Goal: Find specific page/section: Find specific page/section

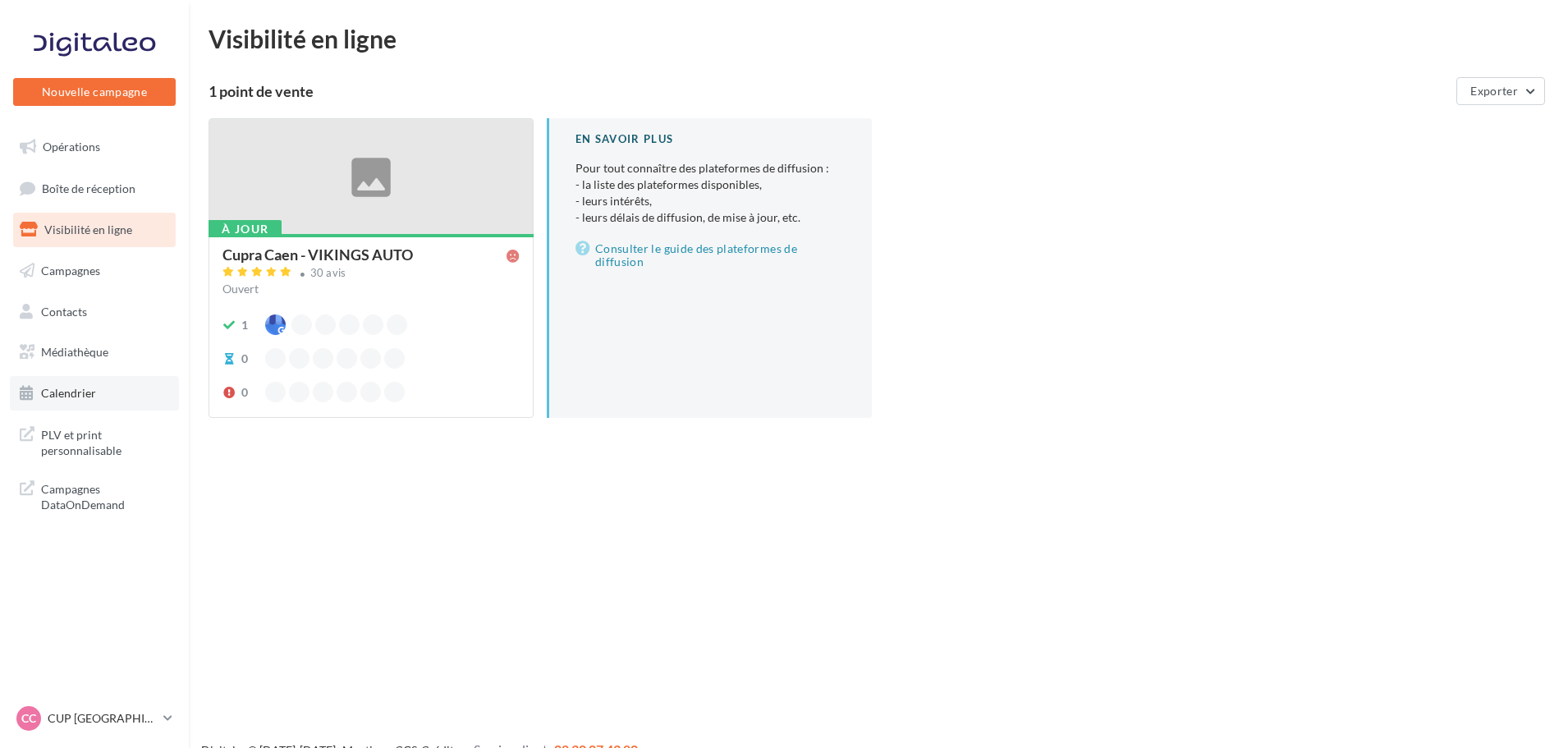
click at [155, 406] on link "Calendrier" at bounding box center [94, 393] width 170 height 35
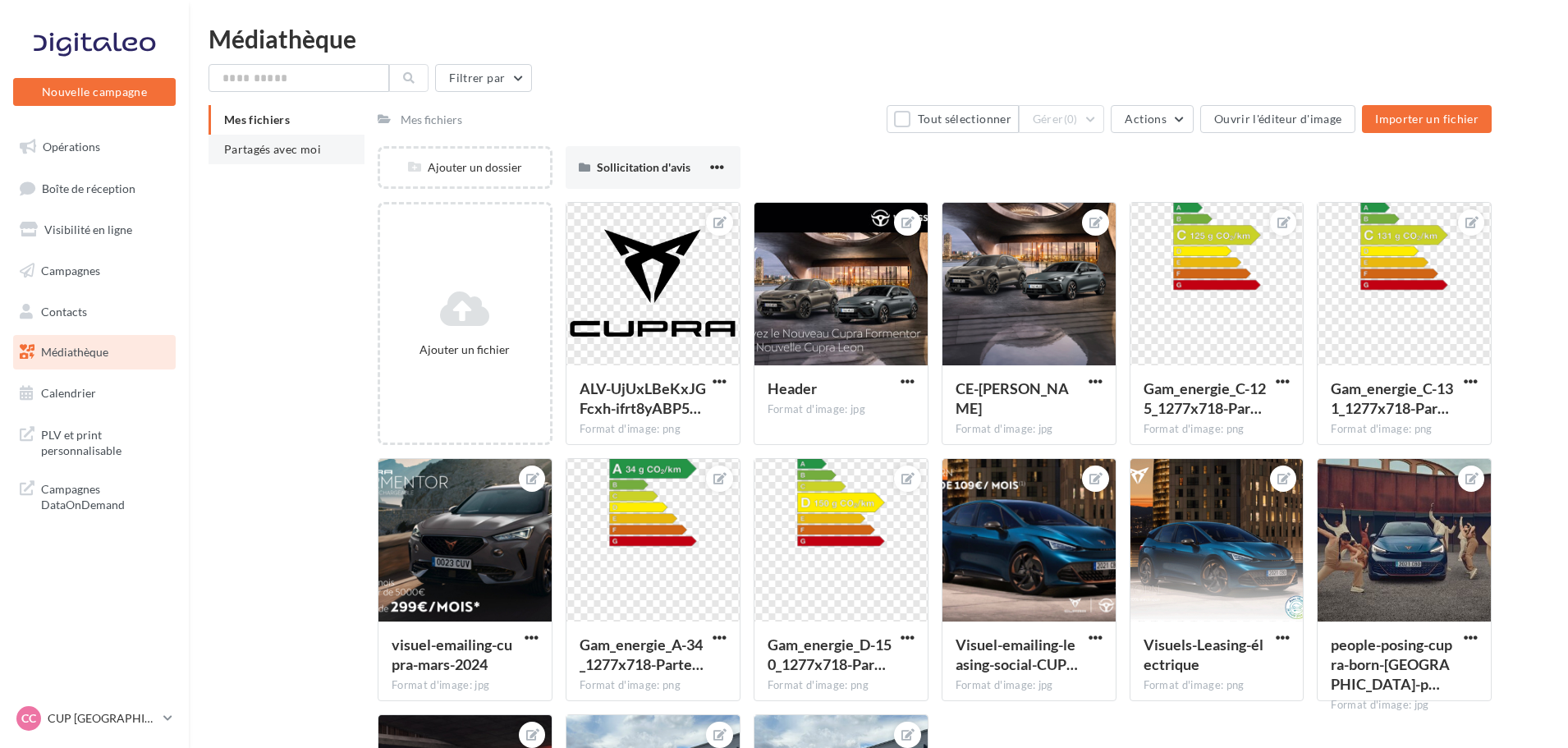
click at [275, 153] on span "Partagés avec moi" at bounding box center [273, 149] width 97 height 14
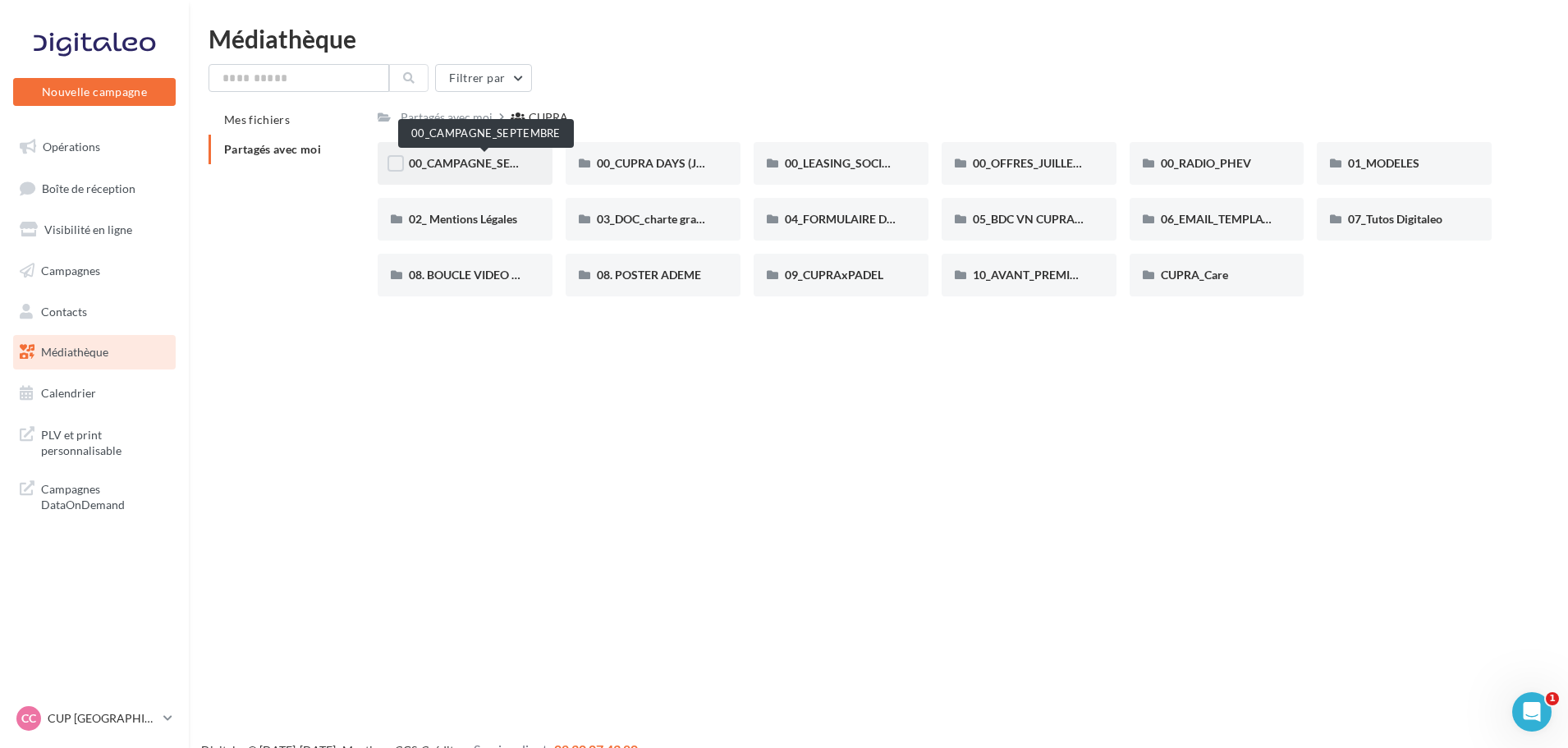
click at [502, 165] on span "00_CAMPAGNE_SEPTEMBRE" at bounding box center [485, 163] width 154 height 14
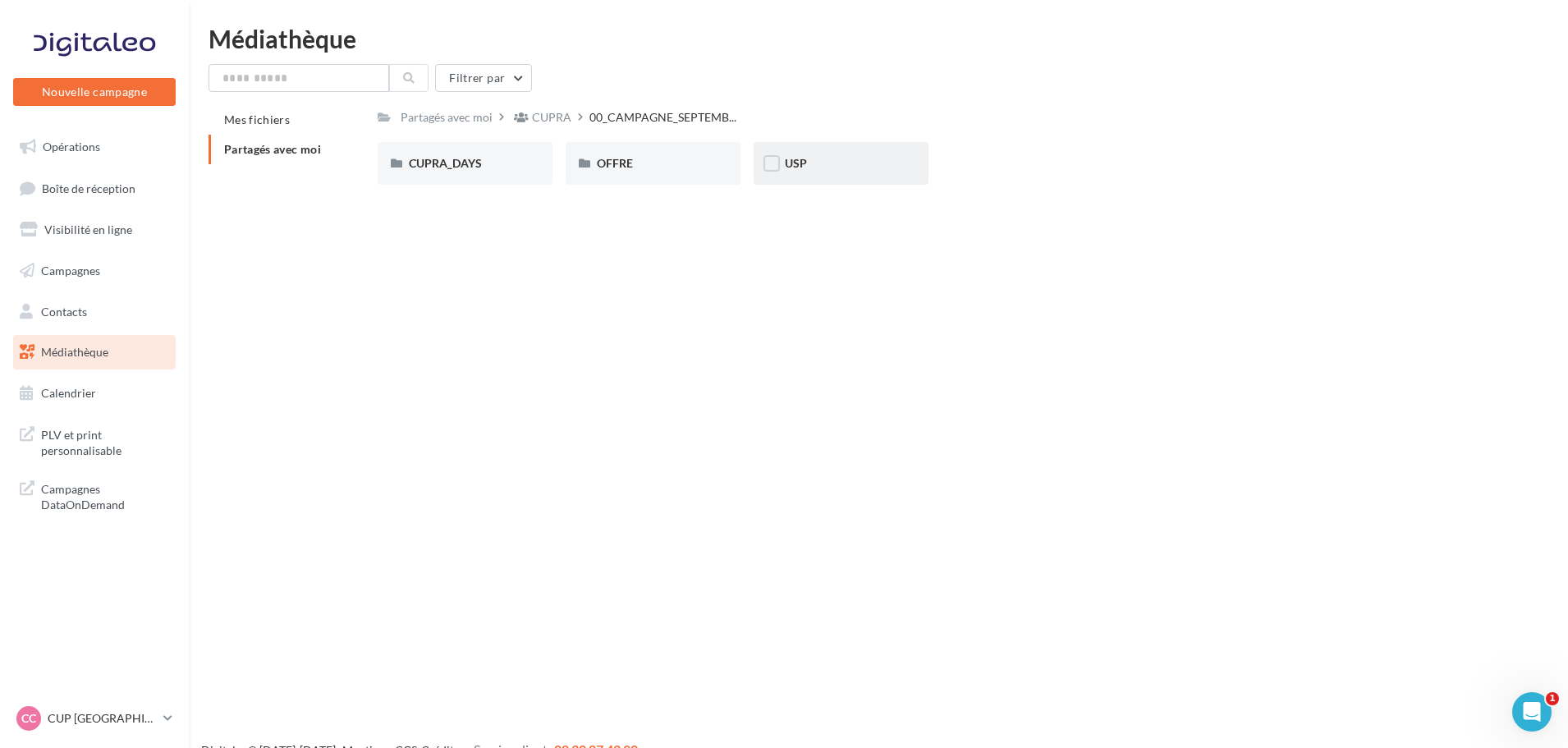
click at [894, 175] on div "USP" at bounding box center [841, 163] width 175 height 43
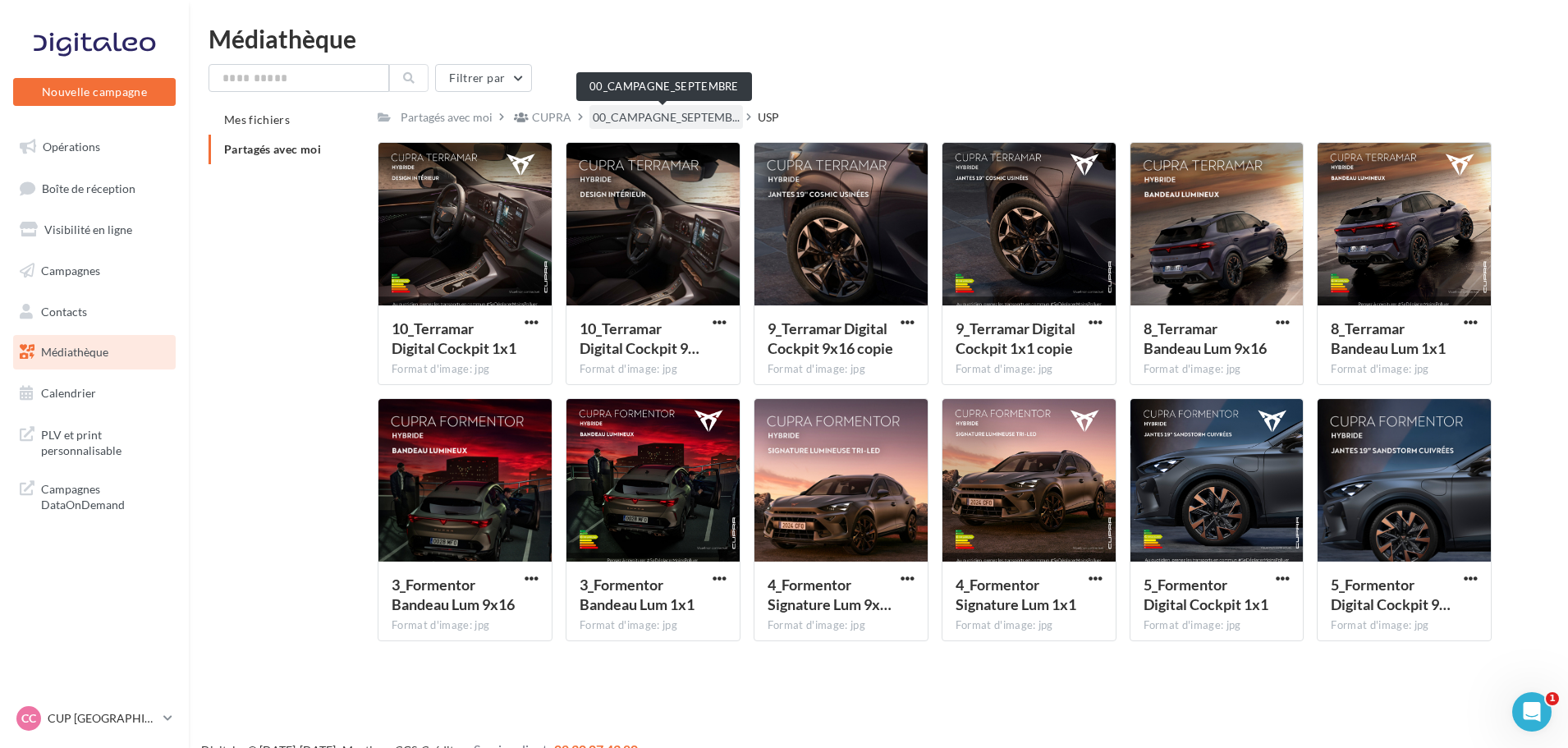
click at [665, 118] on span "00_CAMPAGNE_SEPTEMB..." at bounding box center [666, 117] width 147 height 17
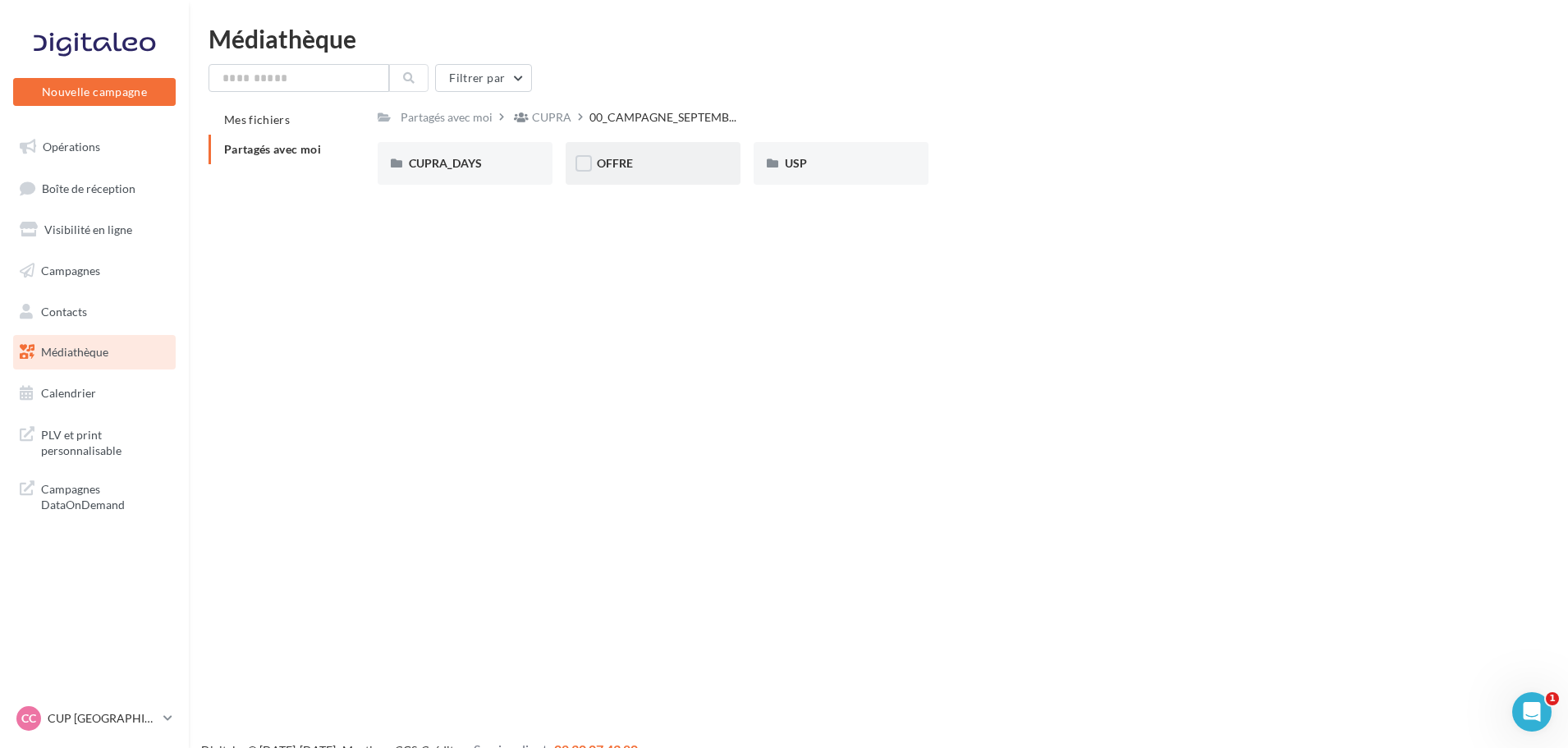
click at [646, 174] on div "OFFRE" at bounding box center [653, 163] width 175 height 43
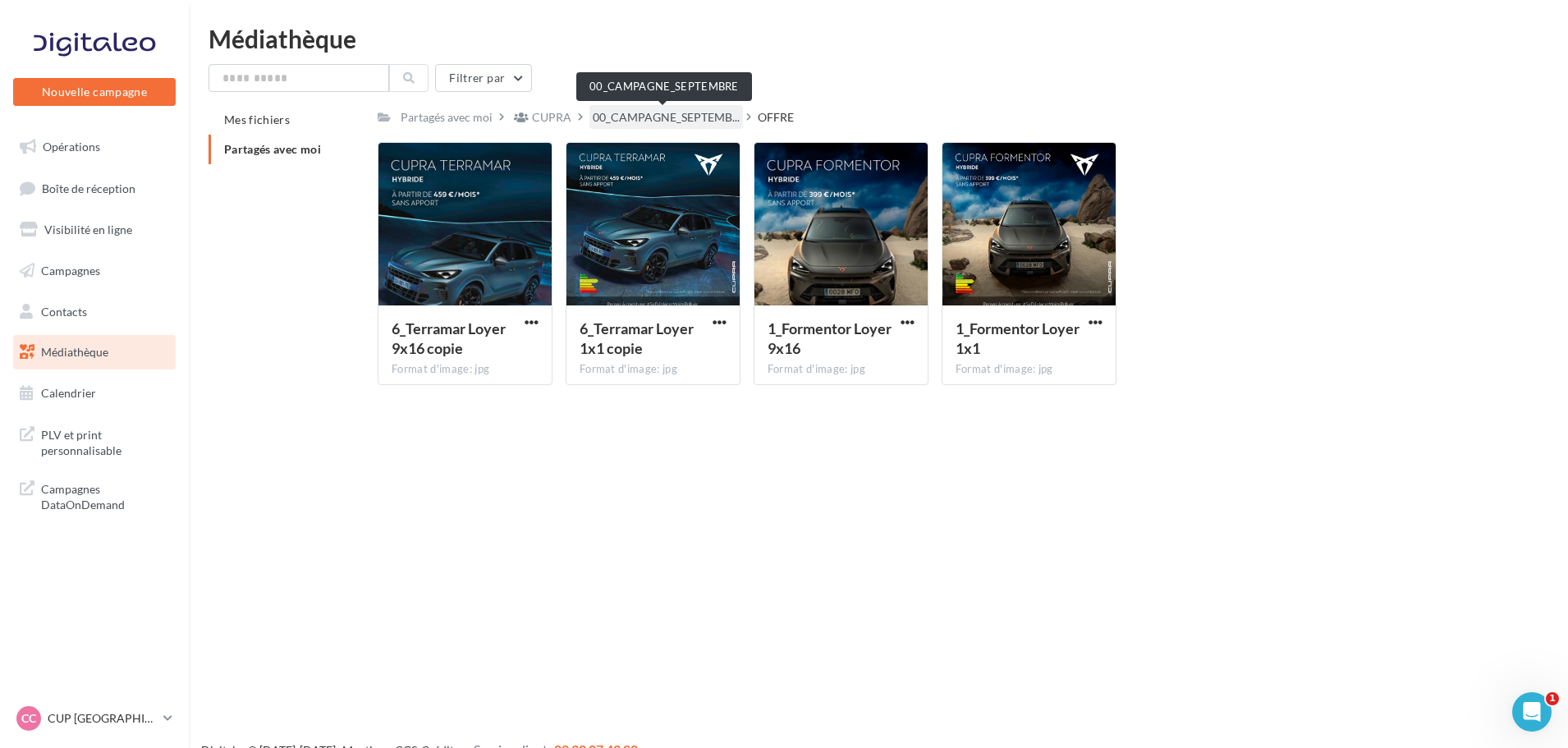
click at [621, 109] on span "00_CAMPAGNE_SEPTEMB..." at bounding box center [666, 117] width 147 height 17
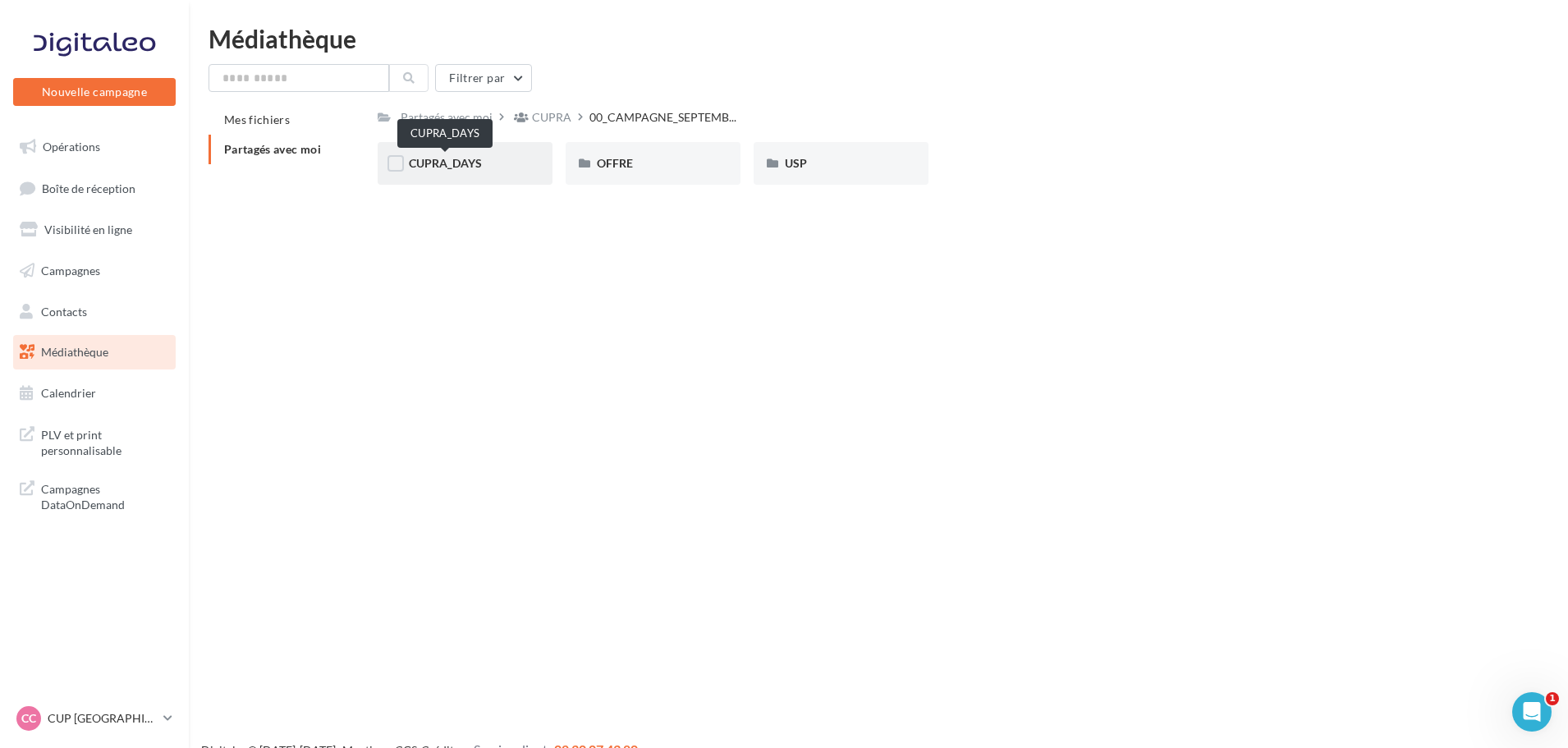
click at [468, 164] on span "CUPRA_DAYS" at bounding box center [445, 163] width 73 height 14
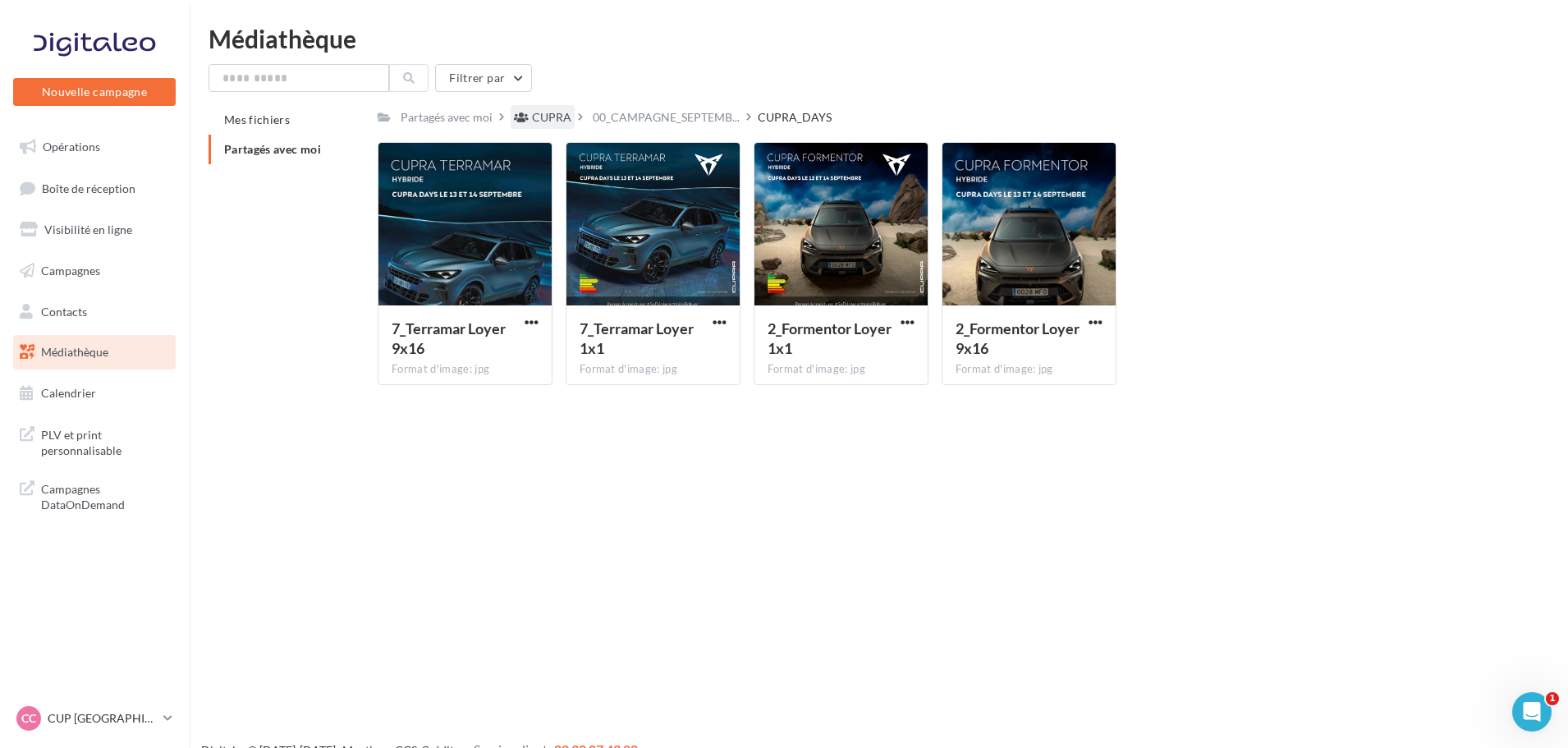
click at [534, 122] on div "CUPRA" at bounding box center [551, 117] width 40 height 17
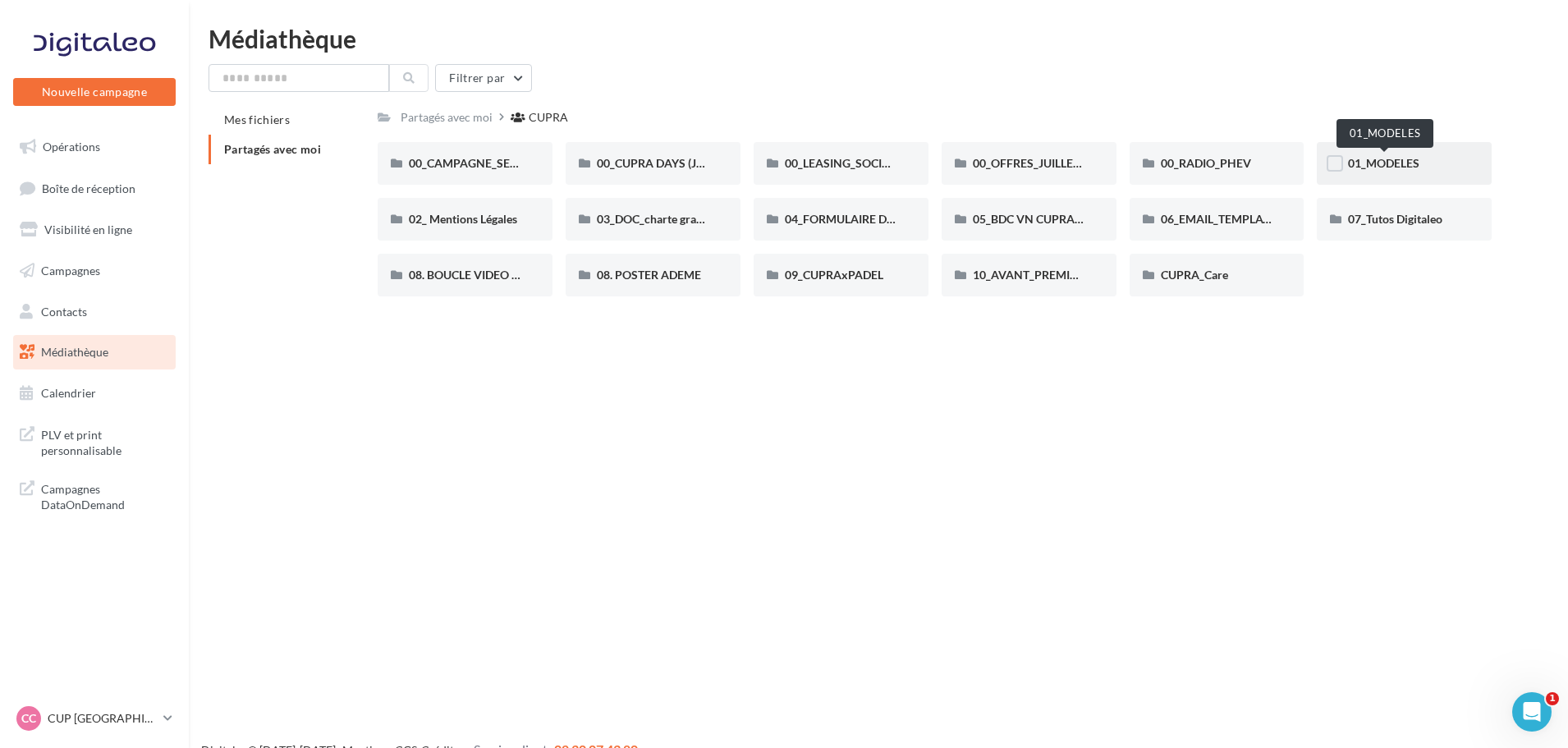
click at [1375, 160] on span "01_MODELES" at bounding box center [1384, 163] width 71 height 14
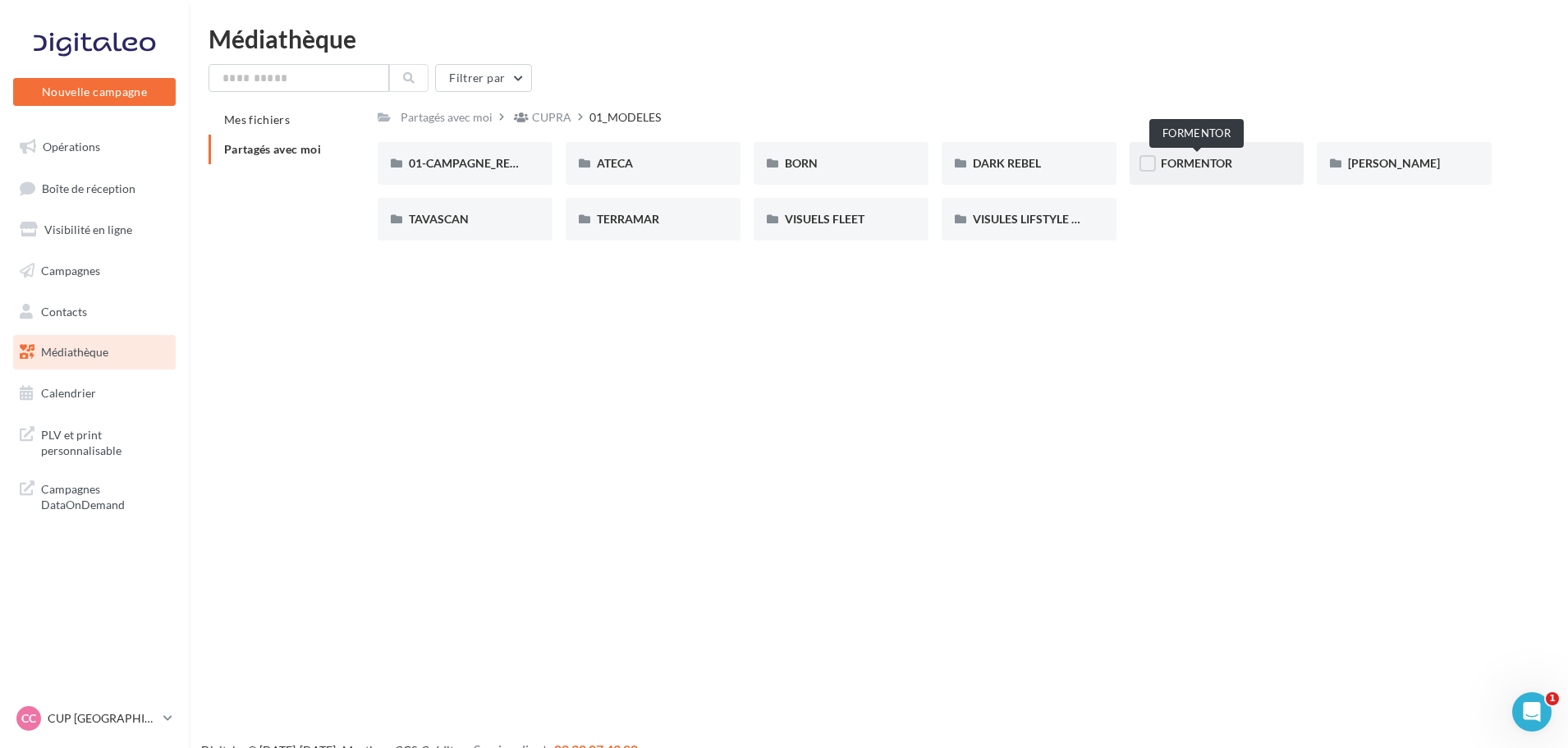
click at [1197, 162] on span "FORMENTOR" at bounding box center [1196, 163] width 71 height 14
click at [651, 121] on div "01_MODELES" at bounding box center [629, 117] width 71 height 17
click at [1381, 158] on div "[PERSON_NAME]" at bounding box center [1403, 163] width 112 height 17
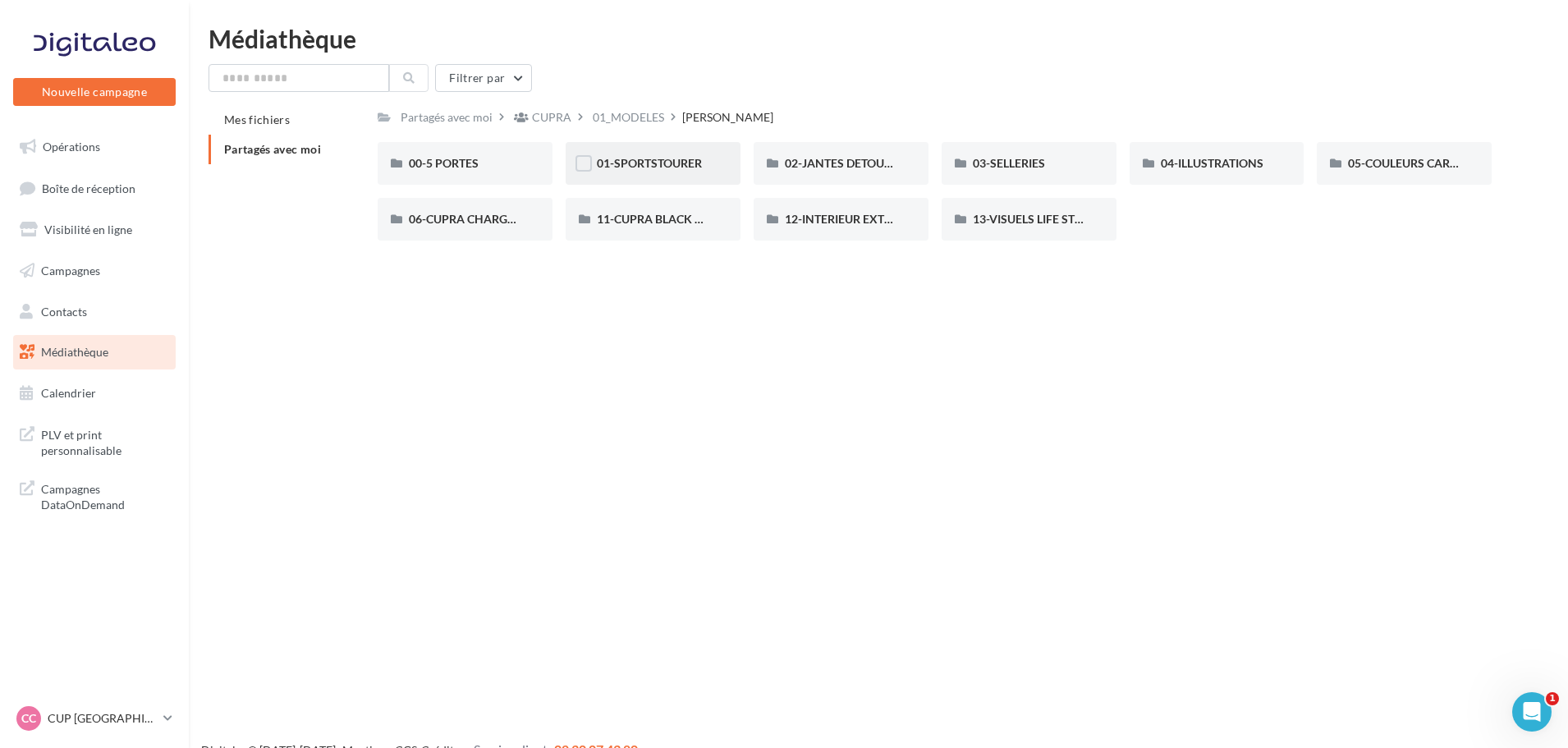
click at [631, 155] on div "01-SPORTSTOURER" at bounding box center [653, 163] width 175 height 43
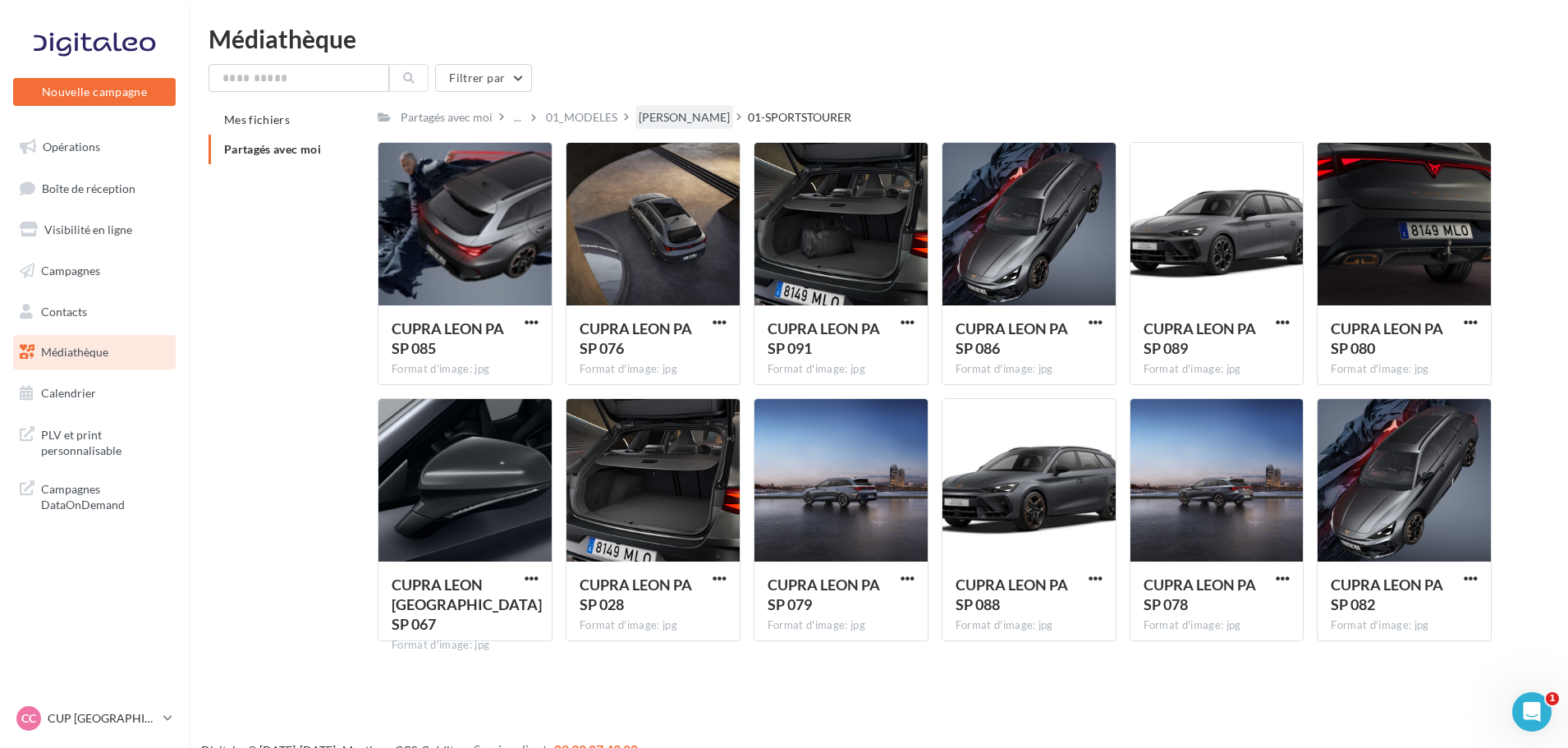
click at [636, 118] on div "[PERSON_NAME]" at bounding box center [684, 117] width 97 height 24
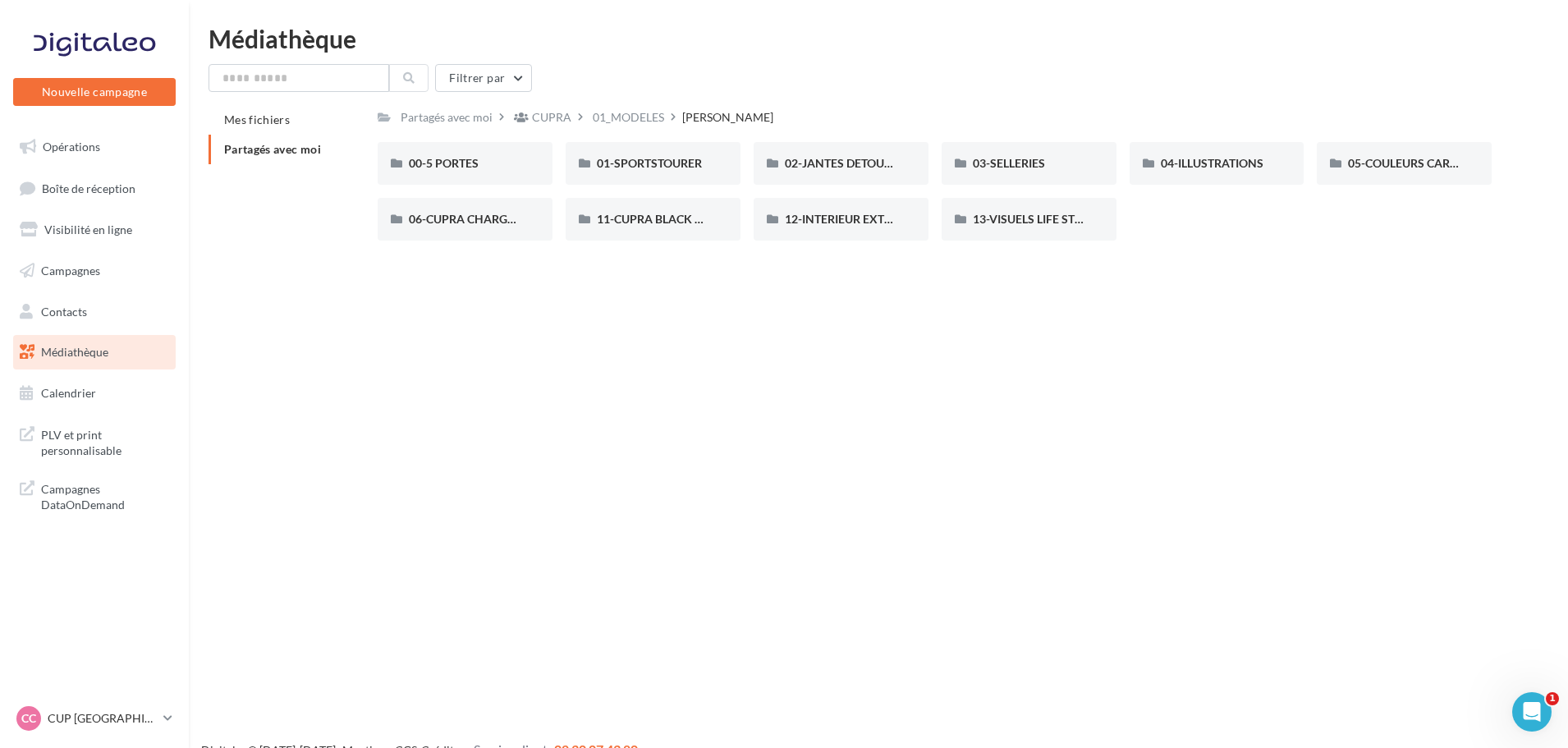
click at [669, 247] on div "00-5 PORTES 00-5 PORTES 01-SPORTSTOURER 01-SPORTSTOURER 02-JANTES DETOUREES 02-…" at bounding box center [941, 197] width 1127 height 112
click at [669, 234] on div "11-CUPRA BLACK EDITIONS" at bounding box center [653, 218] width 175 height 43
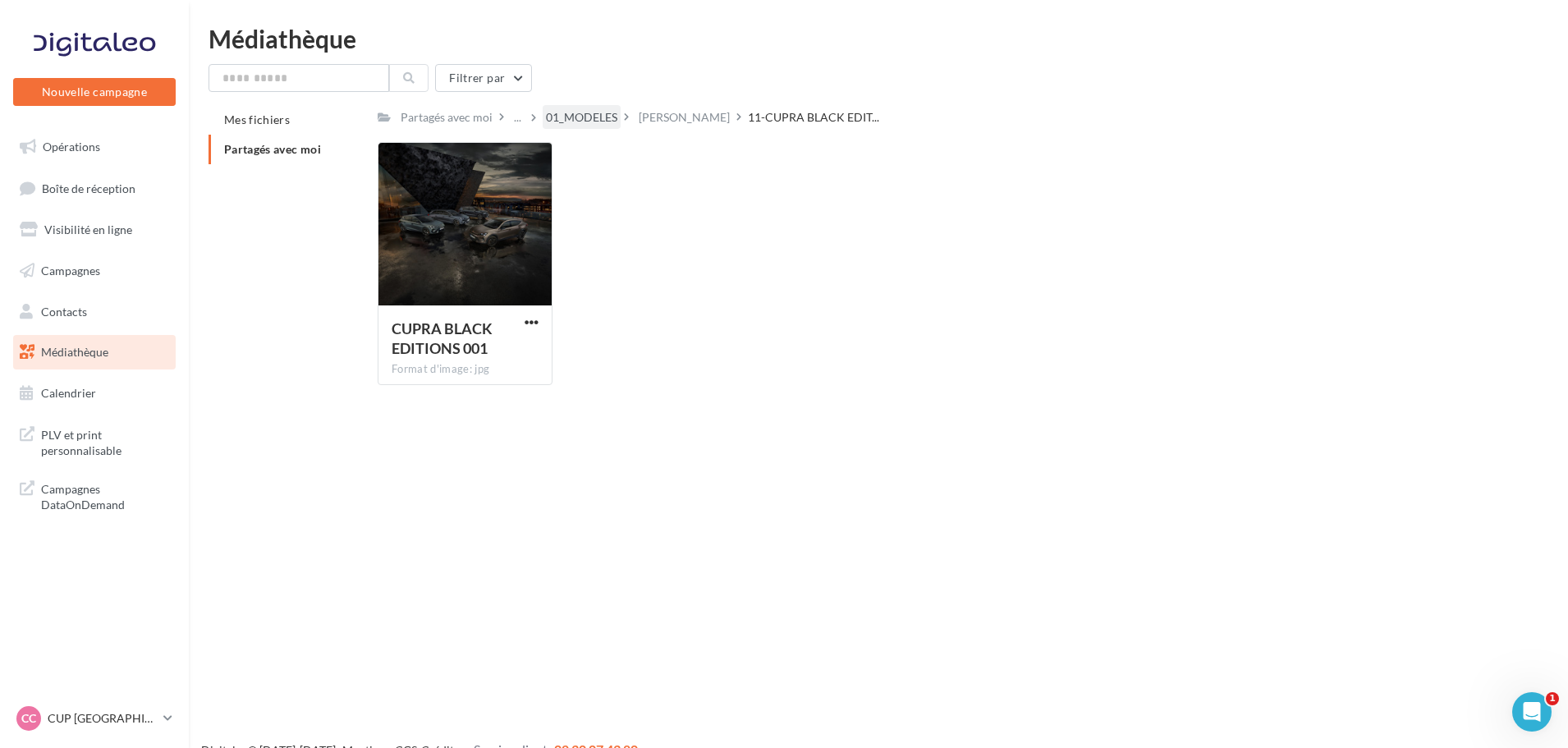
click at [560, 120] on div "01_MODELES" at bounding box center [581, 117] width 71 height 17
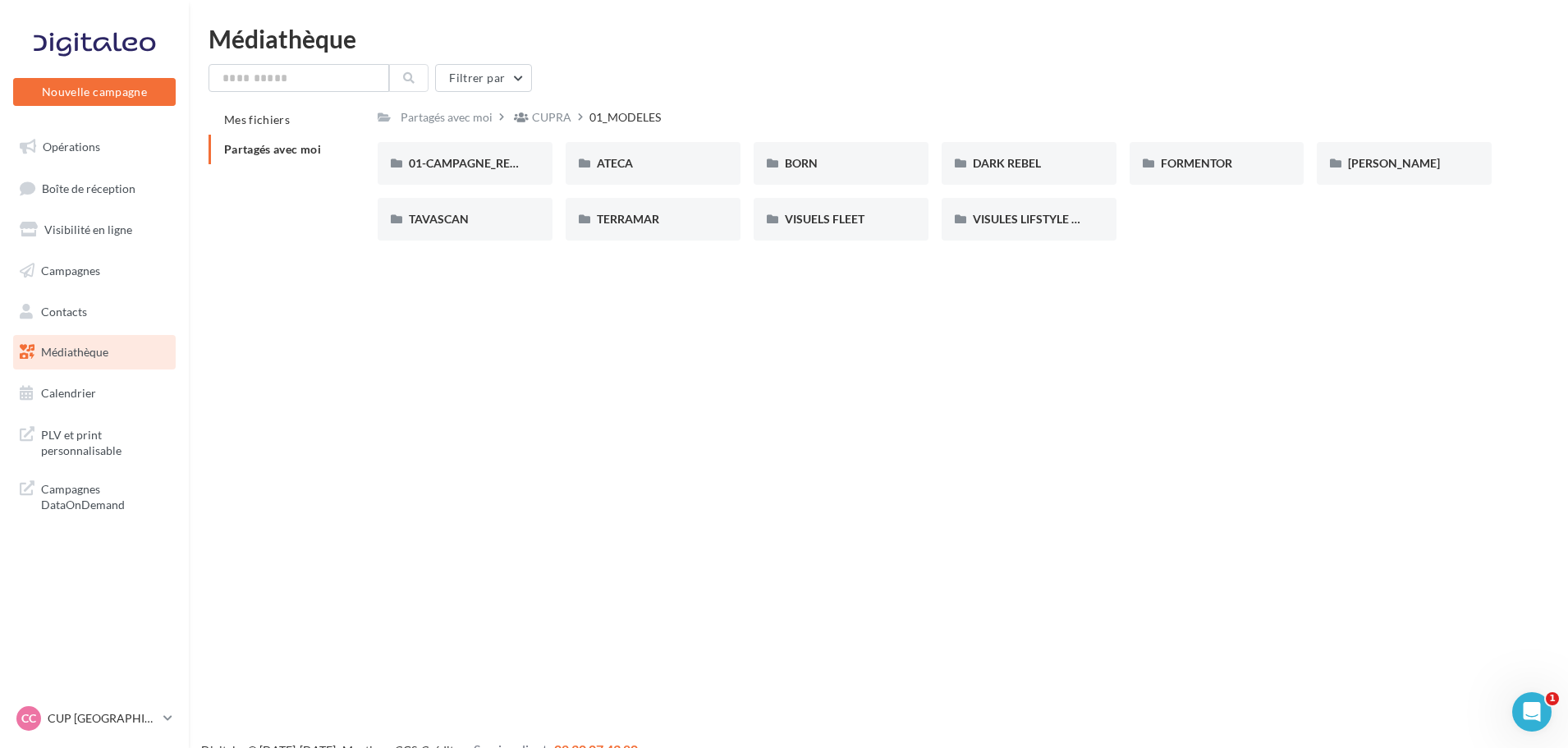
click at [560, 120] on div "CUPRA" at bounding box center [551, 117] width 40 height 17
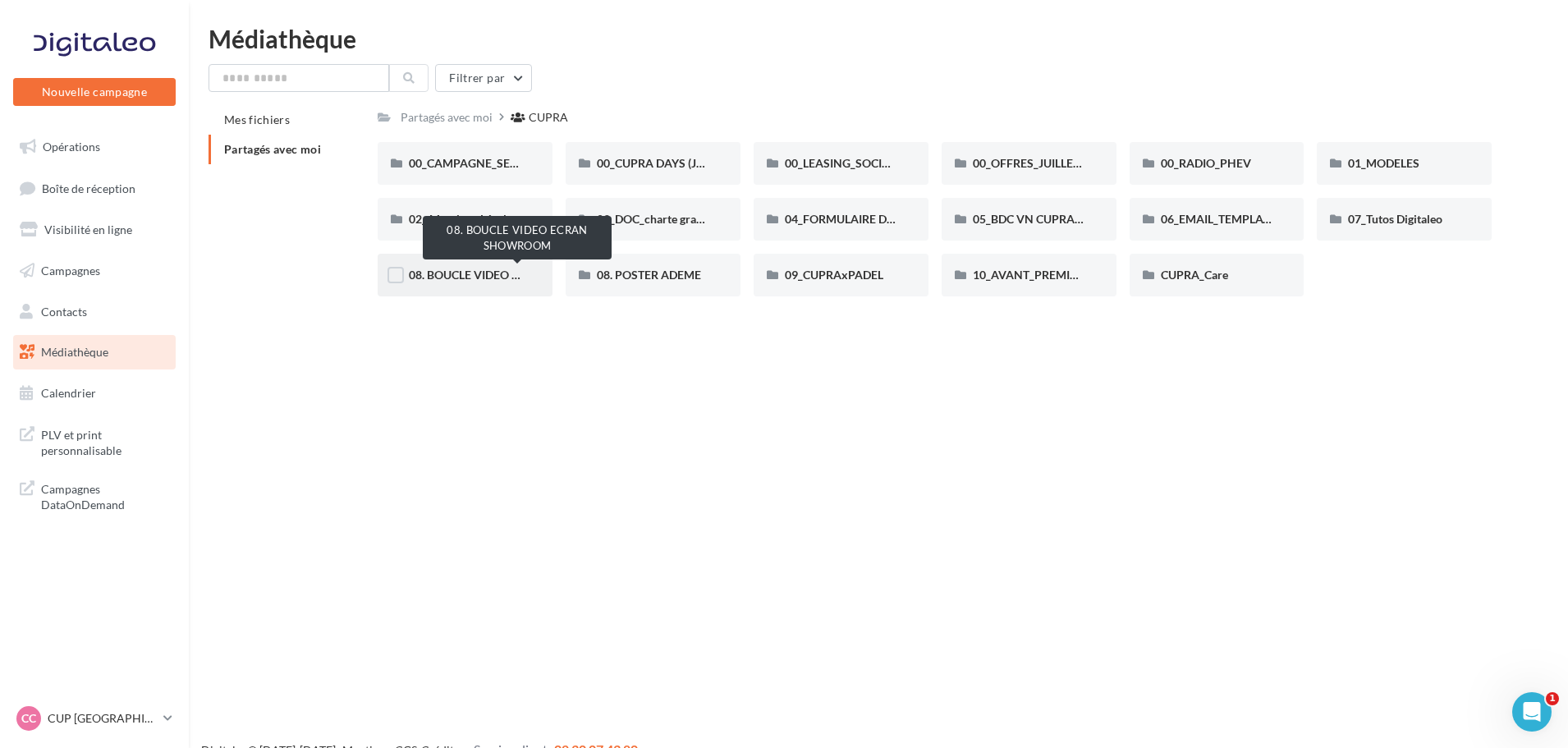
click at [431, 275] on span "08. BOUCLE VIDEO ECRAN SHOWROOM" at bounding box center [517, 275] width 217 height 14
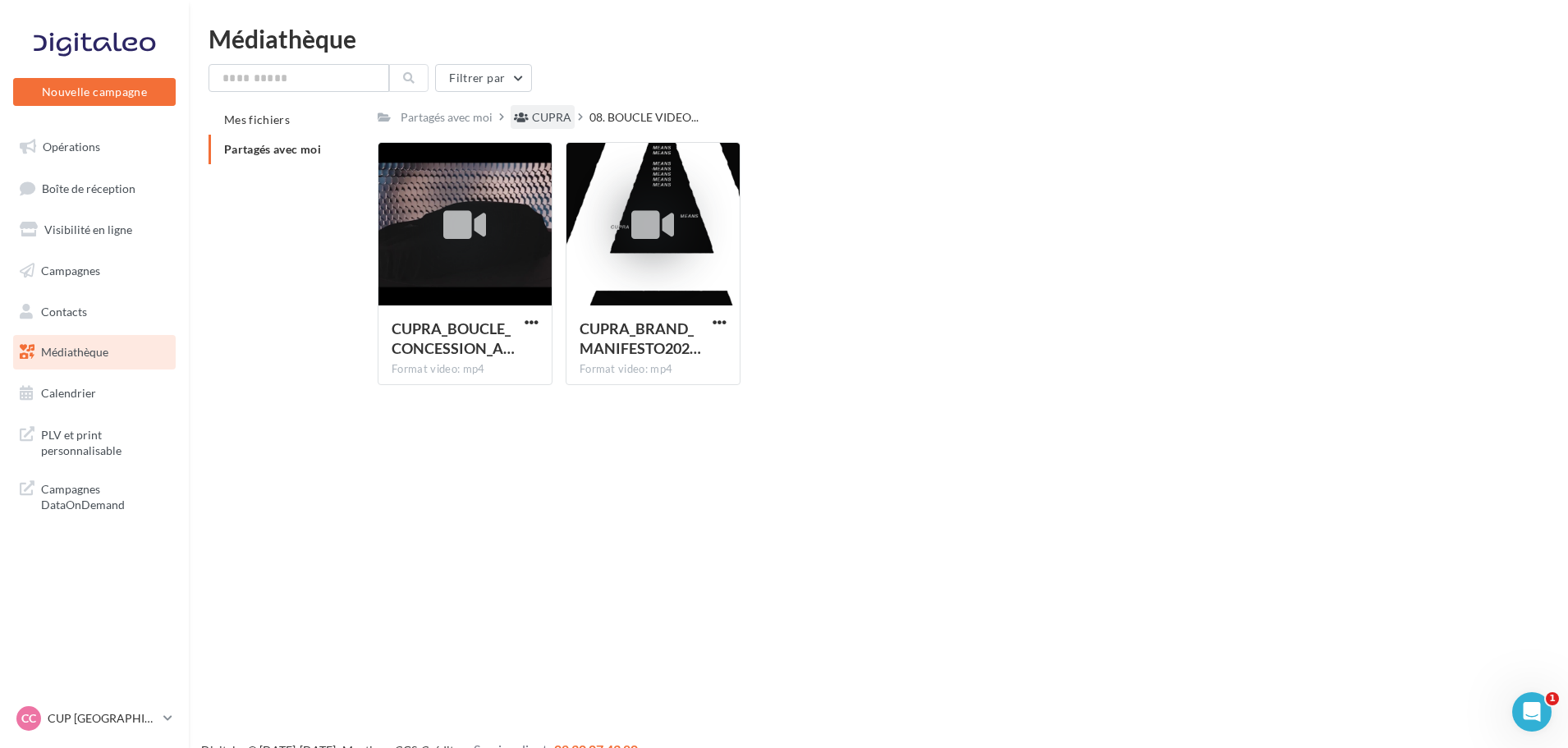
click at [545, 117] on div "CUPRA" at bounding box center [551, 117] width 40 height 17
